Goal: Task Accomplishment & Management: Manage account settings

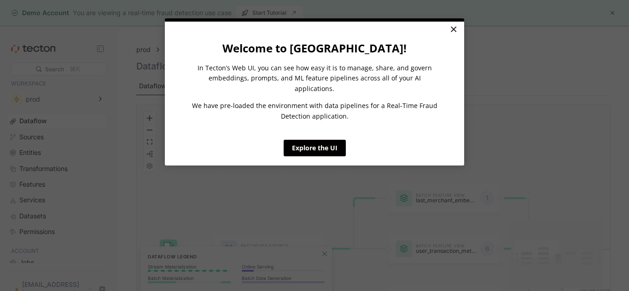
click at [454, 29] on link "×" at bounding box center [453, 30] width 16 height 17
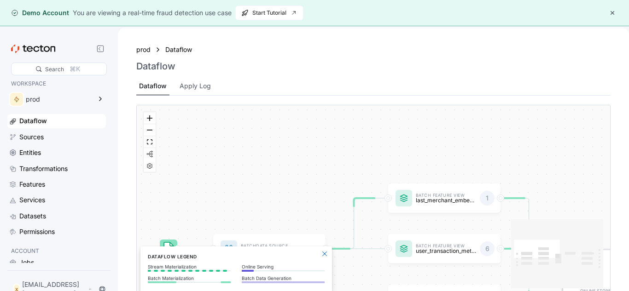
click at [615, 15] on button "button" at bounding box center [612, 12] width 11 height 11
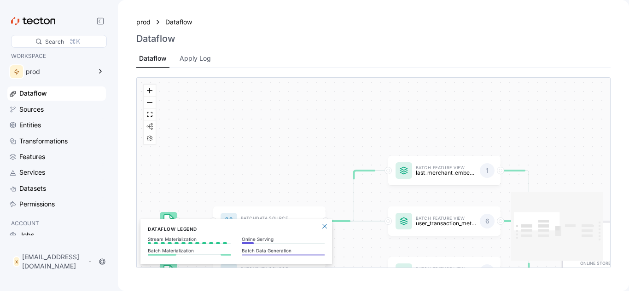
drag, startPoint x: 626, startPoint y: 158, endPoint x: 628, endPoint y: 194, distance: 36.4
click at [628, 194] on div "prod Dataflow Dataflow Dataflow Apply Log Batch Data Source transactions_batch …" at bounding box center [373, 145] width 511 height 291
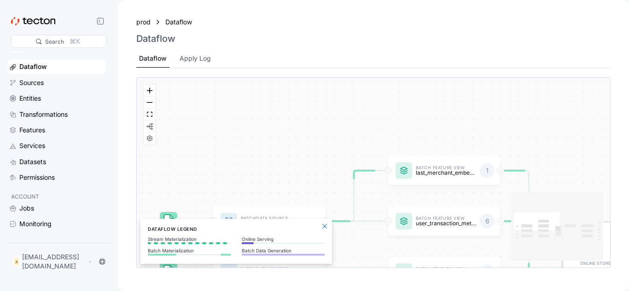
scroll to position [35, 0]
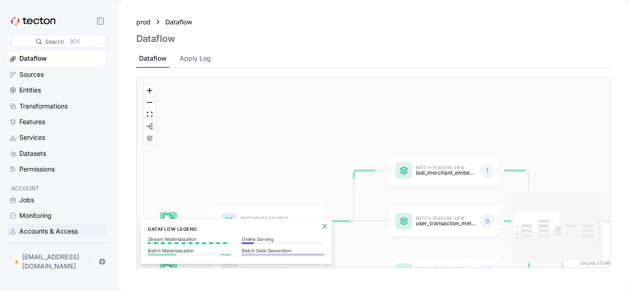
click at [63, 232] on div "Accounts & Access" at bounding box center [48, 231] width 58 height 10
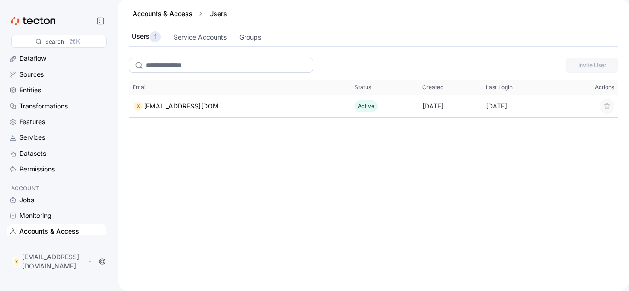
click at [236, 64] on input "search" at bounding box center [221, 65] width 184 height 15
drag, startPoint x: 97, startPoint y: 176, endPoint x: 285, endPoint y: 173, distance: 188.3
click at [285, 173] on div "Invite User This table contains 1 rows. Email Status Created Last Login Actions…" at bounding box center [373, 172] width 511 height 237
